Goal: Navigation & Orientation: Find specific page/section

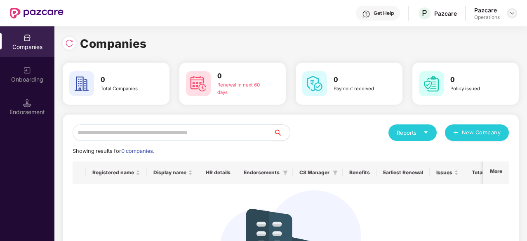
click at [511, 11] on img at bounding box center [511, 13] width 7 height 7
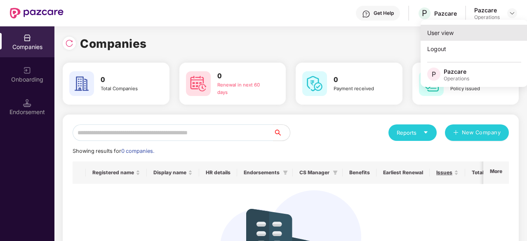
click at [471, 36] on div "User view" at bounding box center [473, 33] width 107 height 16
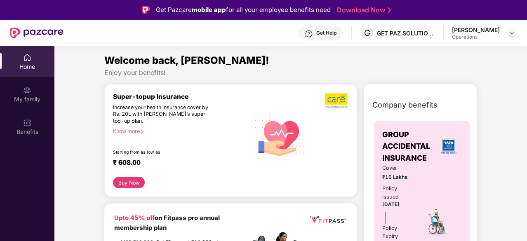
click at [480, 34] on div "Operations" at bounding box center [476, 37] width 48 height 7
click at [513, 32] on img at bounding box center [511, 33] width 7 height 7
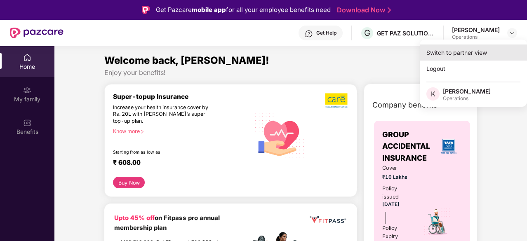
click at [485, 55] on div "Switch to partner view" at bounding box center [472, 53] width 107 height 16
